Goal: Task Accomplishment & Management: Use online tool/utility

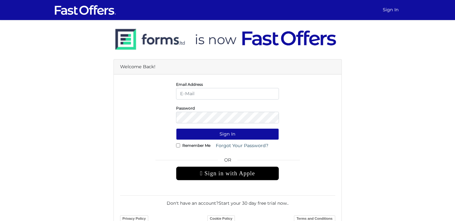
type input "sarahg@property.ca"
drag, startPoint x: 284, startPoint y: 136, endPoint x: 280, endPoint y: 135, distance: 4.7
click at [284, 135] on div "Sign In" at bounding box center [227, 134] width 225 height 12
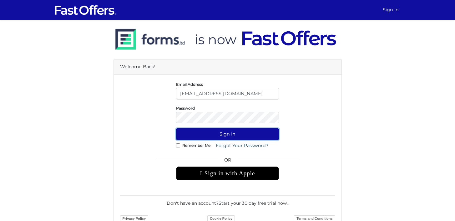
click at [269, 134] on button "Sign In" at bounding box center [227, 134] width 103 height 12
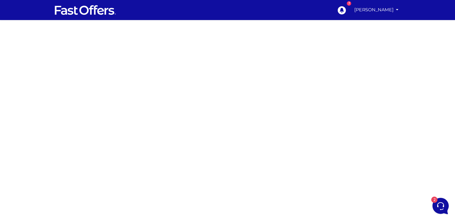
click at [123, 106] on div at bounding box center [227, 176] width 455 height 313
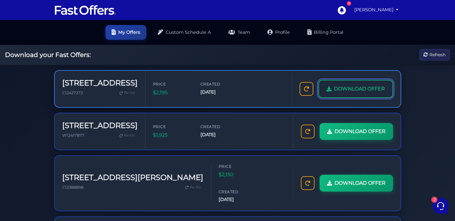
click at [371, 84] on link "DOWNLOAD OFFER" at bounding box center [355, 89] width 75 height 18
